Goal: Task Accomplishment & Management: Manage account settings

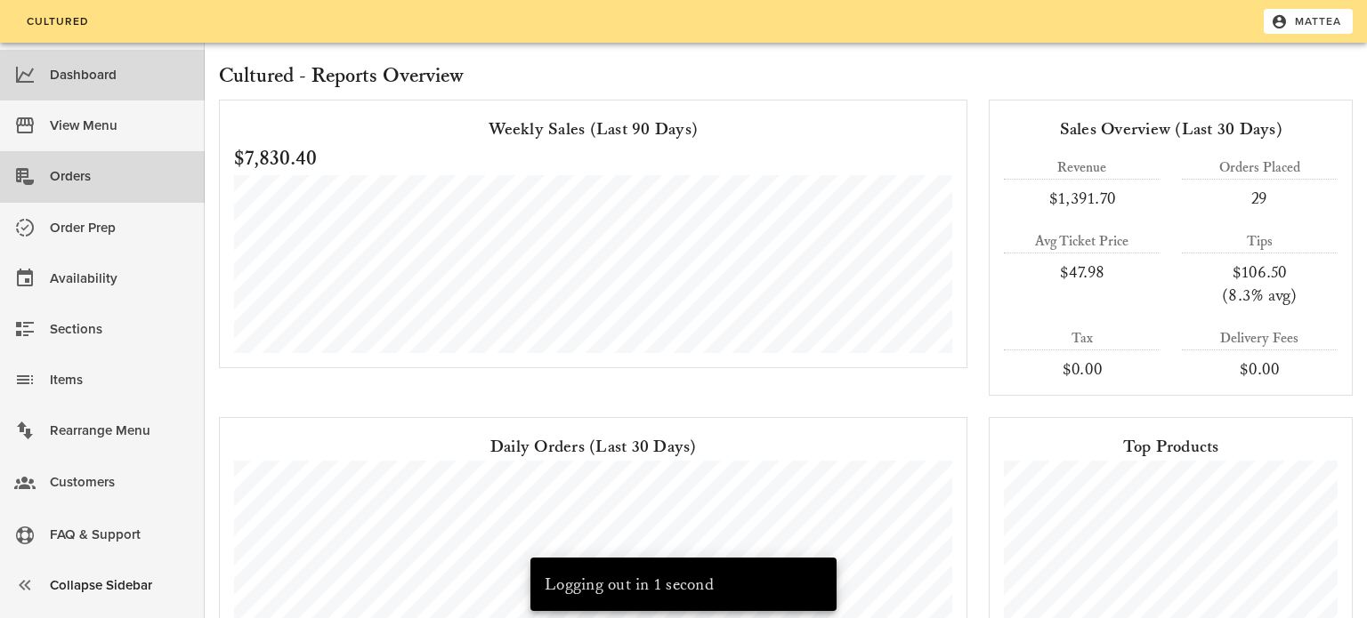
click at [116, 180] on div "Orders" at bounding box center [120, 176] width 141 height 29
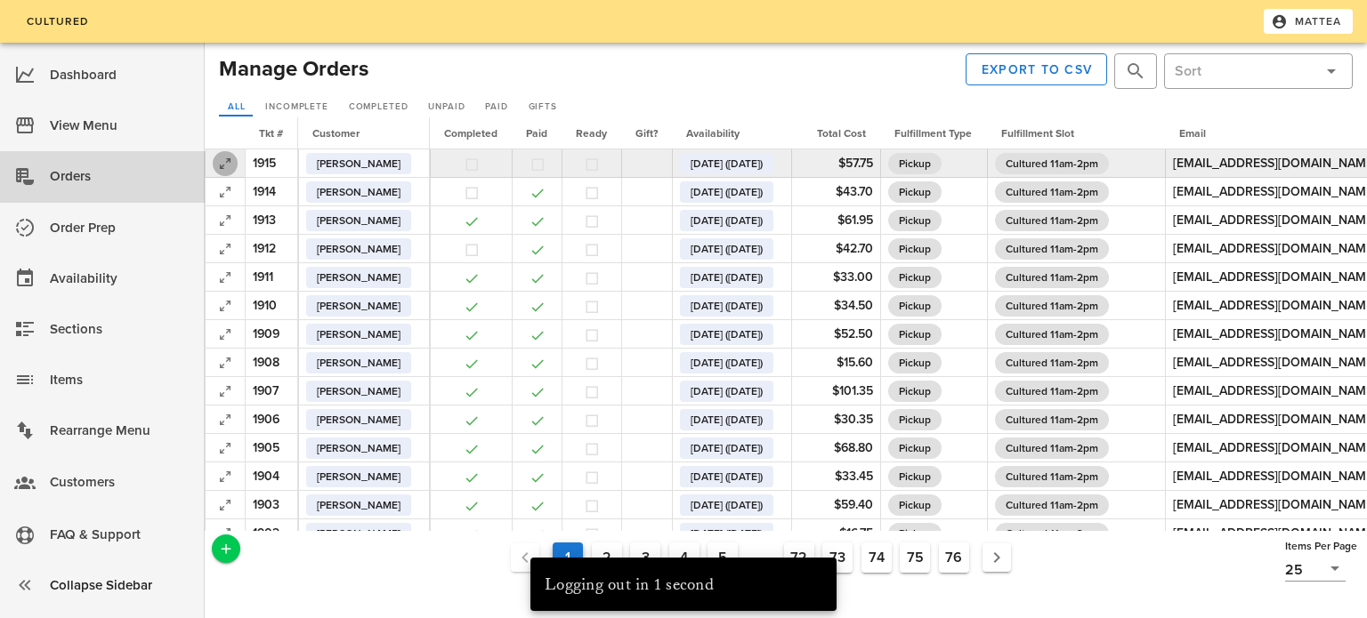
click at [223, 170] on icon "button" at bounding box center [224, 163] width 21 height 21
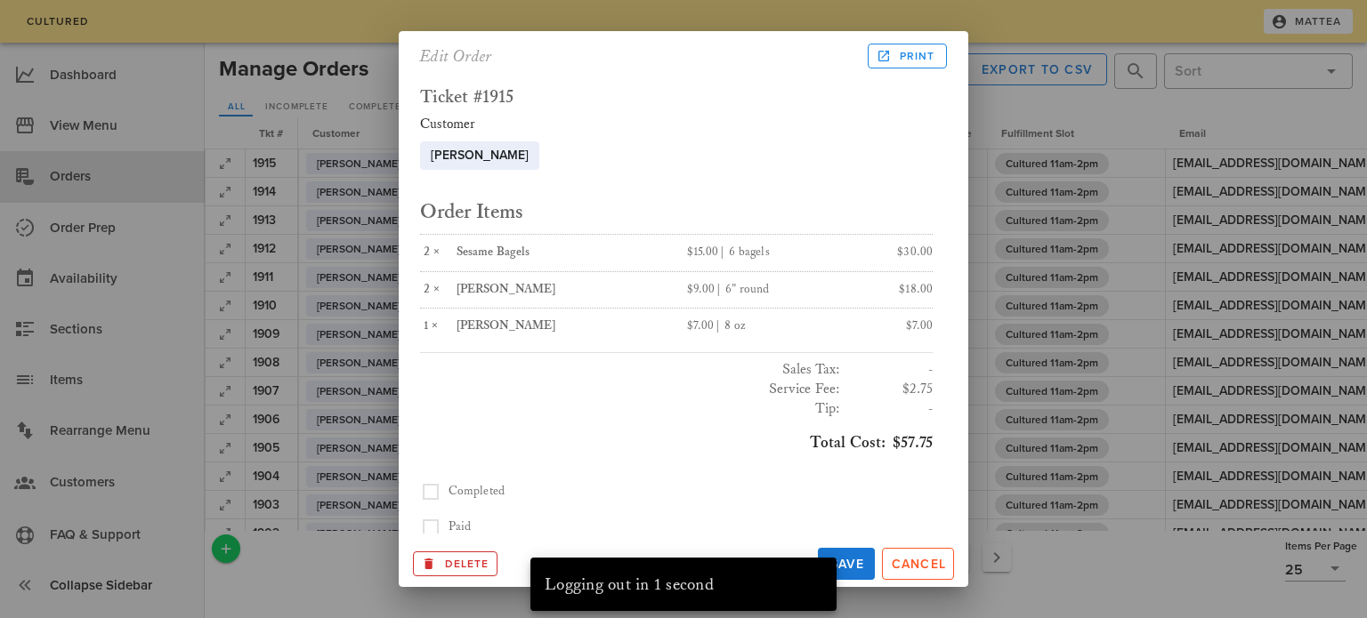
click at [522, 253] on div "Sesame Bagels" at bounding box center [560, 253] width 209 height 15
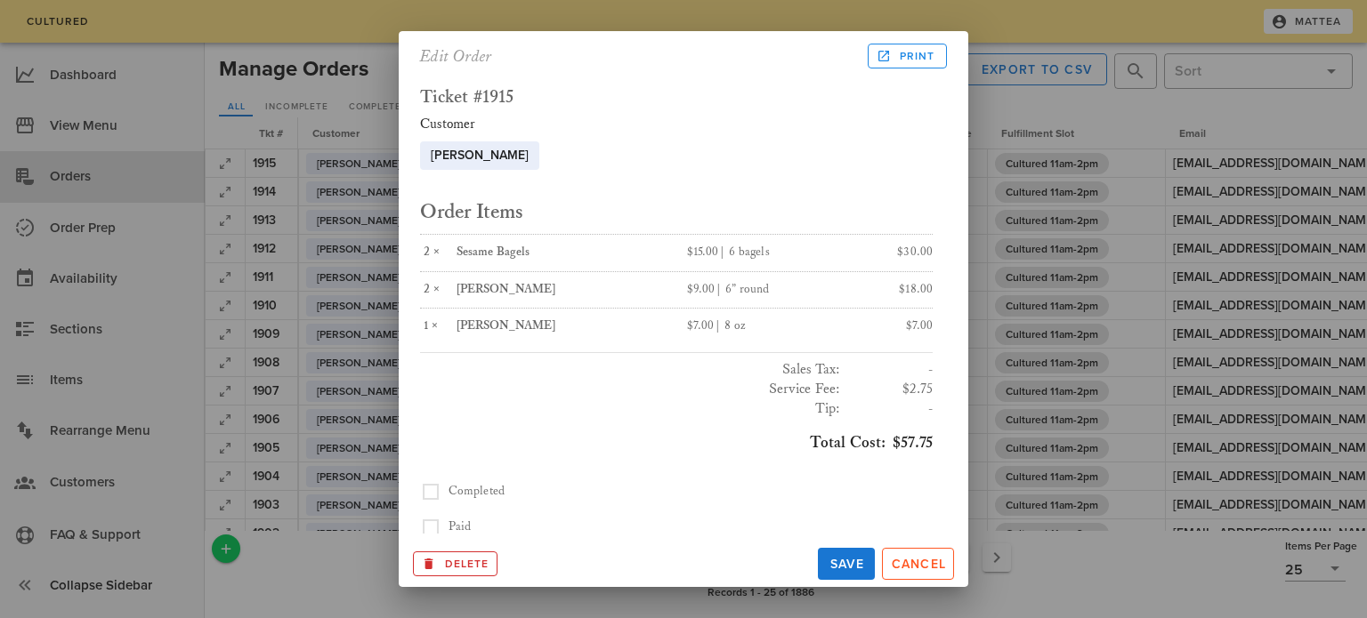
click at [237, 300] on div at bounding box center [683, 309] width 1367 height 618
click at [917, 559] on span "Cancel" at bounding box center [918, 564] width 56 height 15
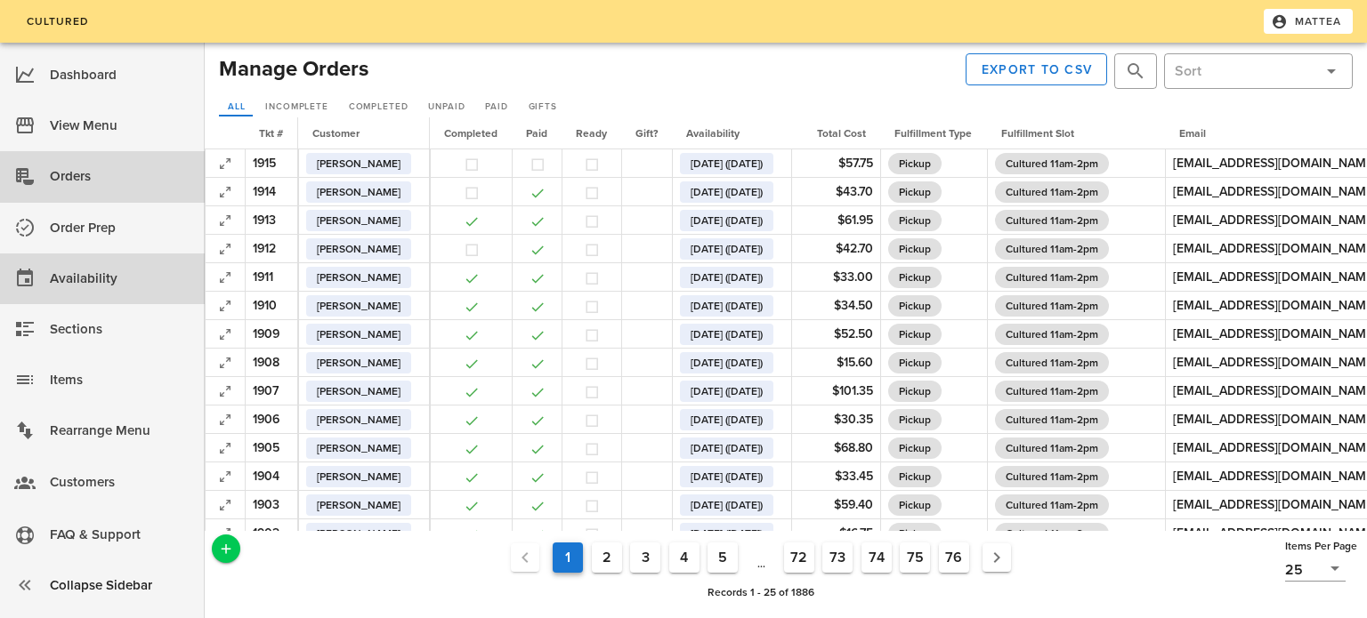
click at [117, 289] on div "Availability" at bounding box center [120, 278] width 141 height 29
